Goal: Find specific page/section: Find specific page/section

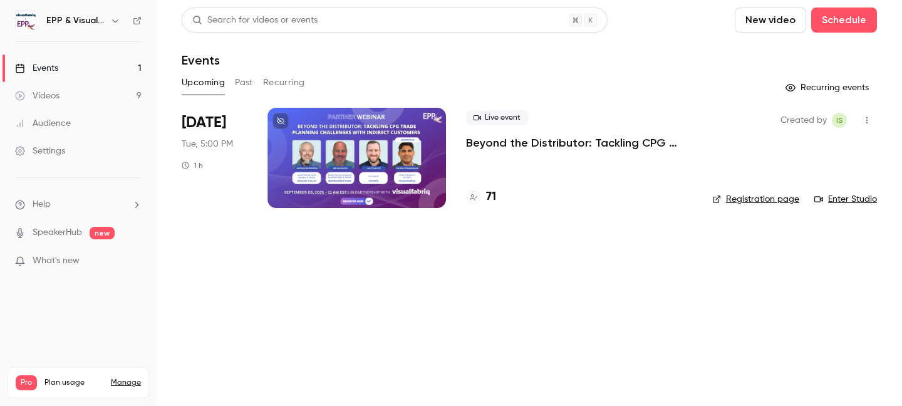
click at [353, 179] on div at bounding box center [356, 158] width 179 height 100
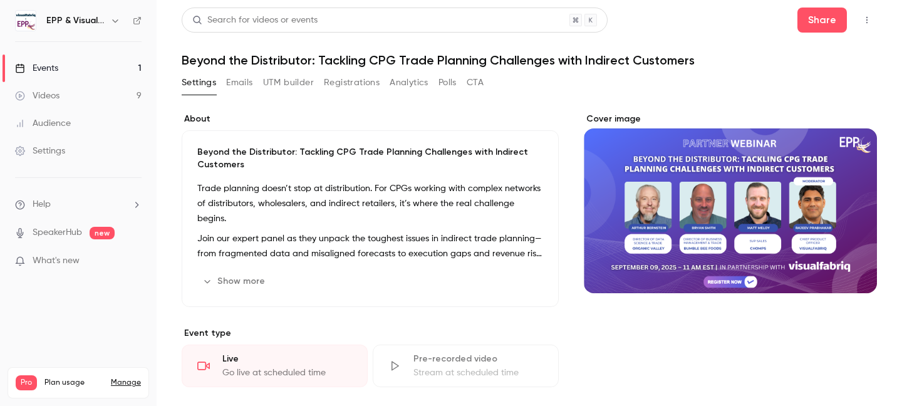
click at [732, 83] on div "Settings Emails UTM builder Registrations Analytics Polls CTA" at bounding box center [529, 85] width 695 height 25
click at [66, 66] on link "Events 1" at bounding box center [78, 68] width 157 height 28
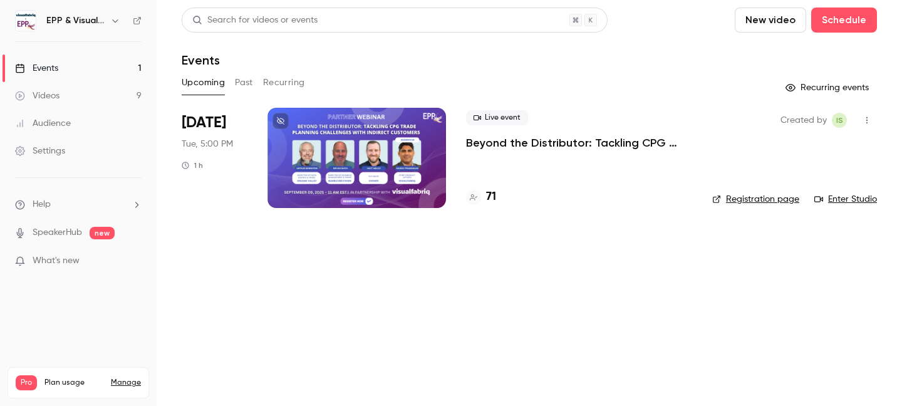
click at [854, 200] on link "Enter Studio" at bounding box center [845, 199] width 63 height 13
